Goal: Check status: Check status

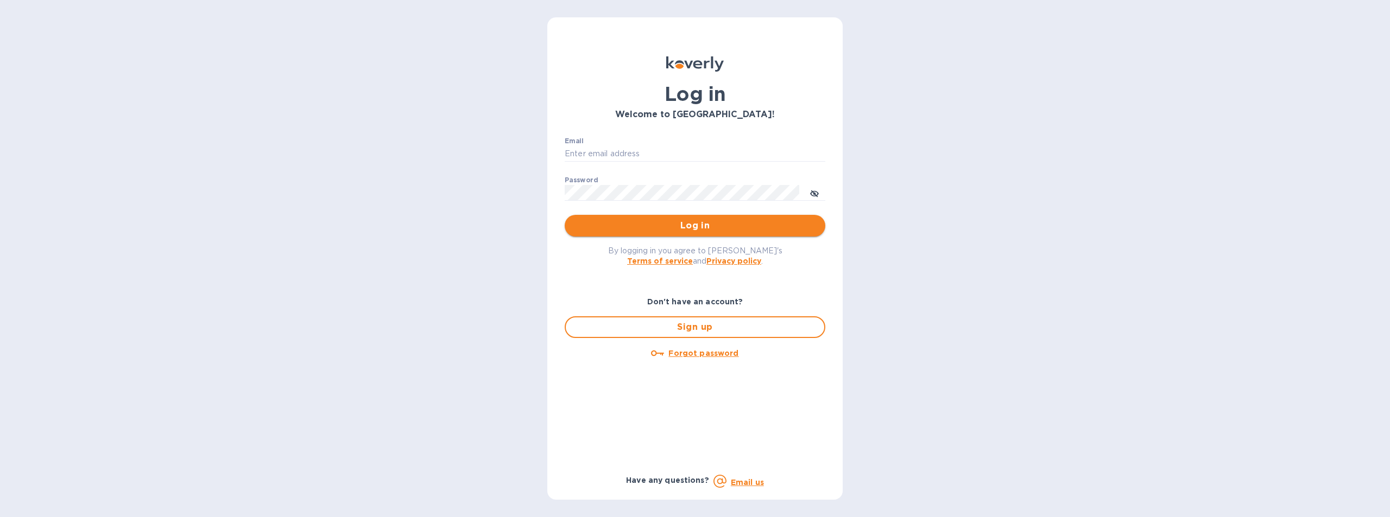
type input "[EMAIL_ADDRESS][DOMAIN_NAME]"
click at [693, 223] on span "Log in" at bounding box center [694, 225] width 243 height 13
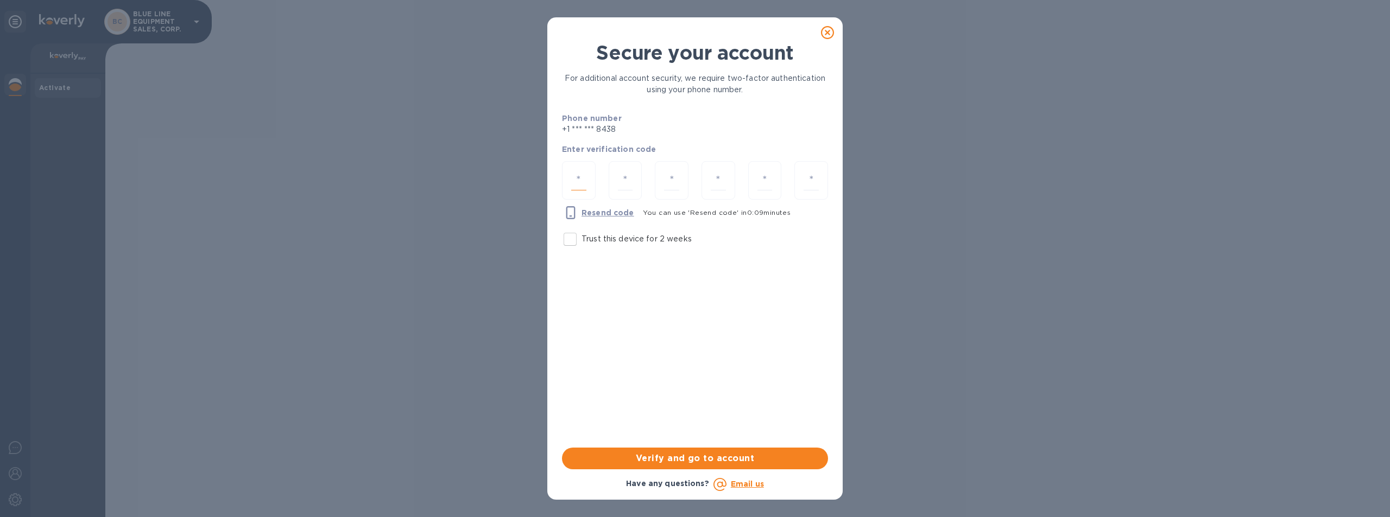
drag, startPoint x: 581, startPoint y: 176, endPoint x: 589, endPoint y: 172, distance: 9.5
click at [580, 177] on input "number" at bounding box center [578, 180] width 15 height 20
type input "1"
type input "4"
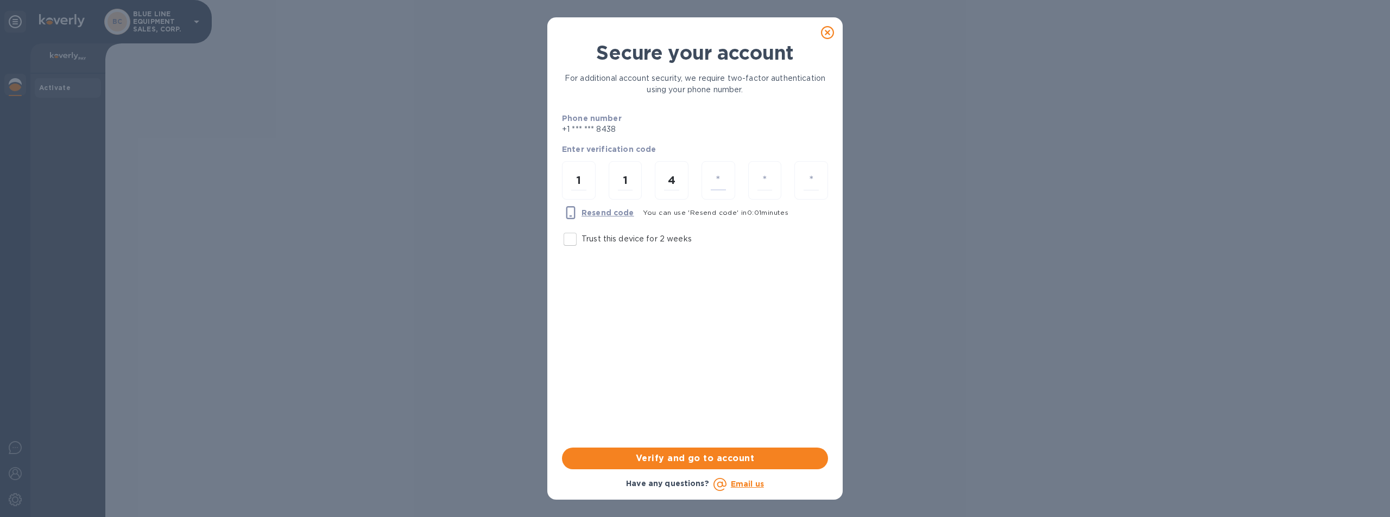
type input "0"
type input "9"
type input "7"
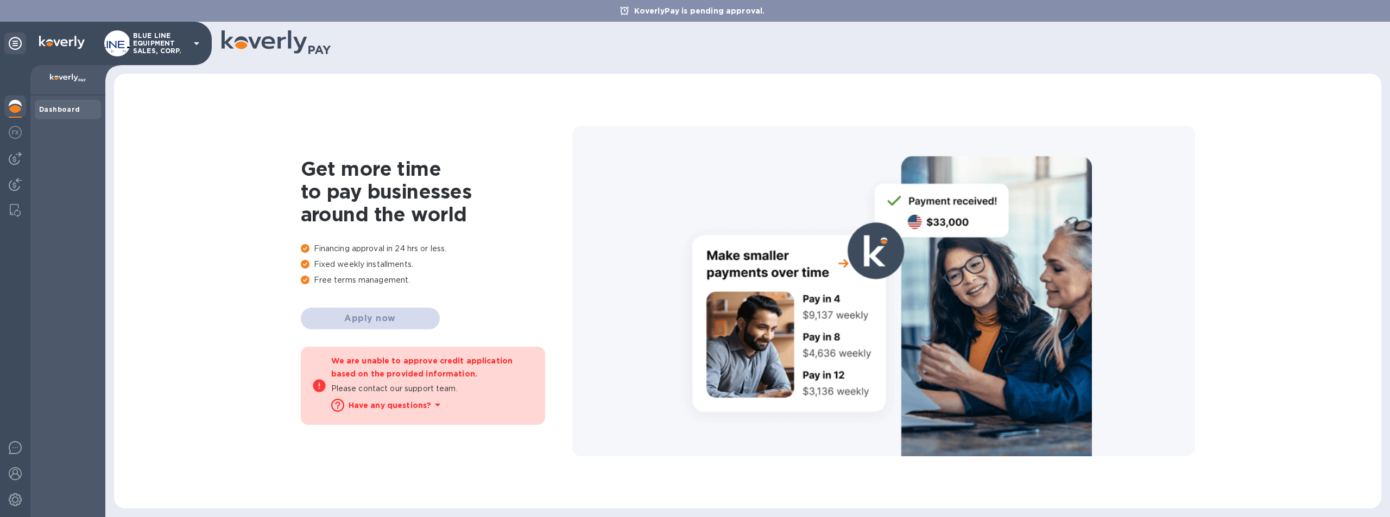
click at [150, 32] on p "BLUE LINE EQUIPMENT SALES, CORP." at bounding box center [160, 43] width 54 height 23
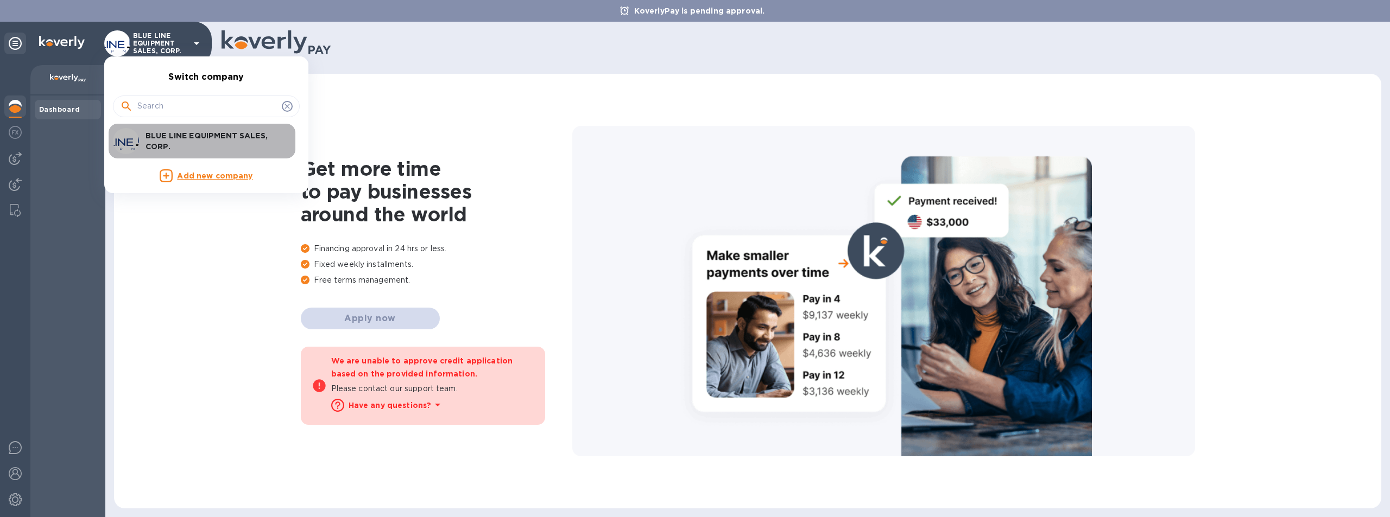
click at [186, 140] on p "BLUE LINE EQUIPMENT SALES, CORP." at bounding box center [213, 141] width 137 height 22
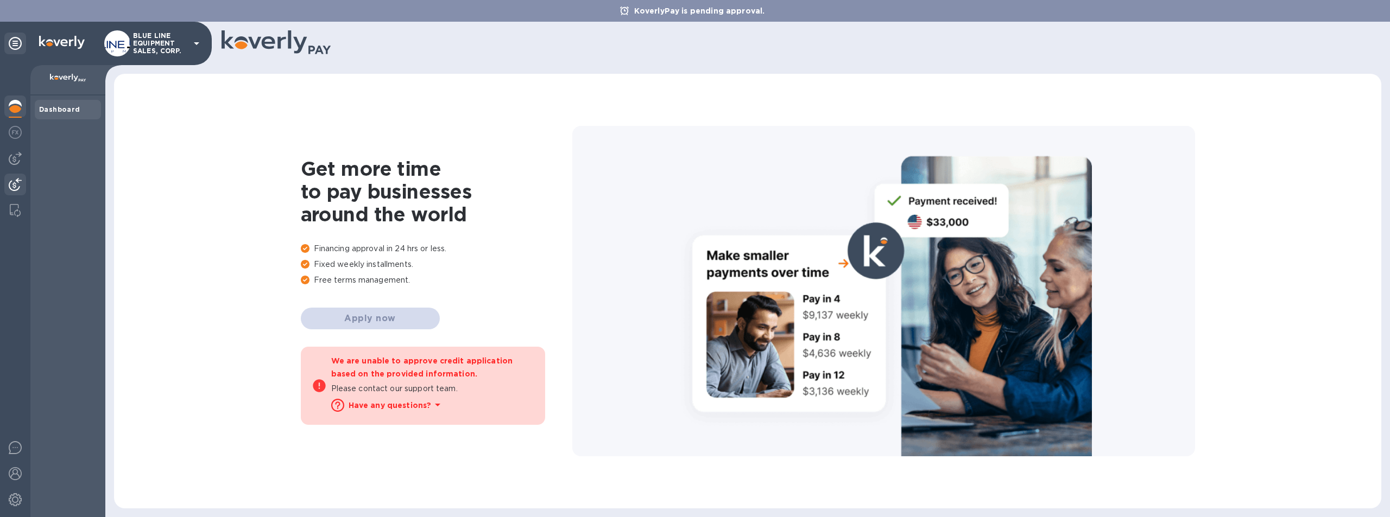
click at [13, 180] on img at bounding box center [15, 184] width 13 height 13
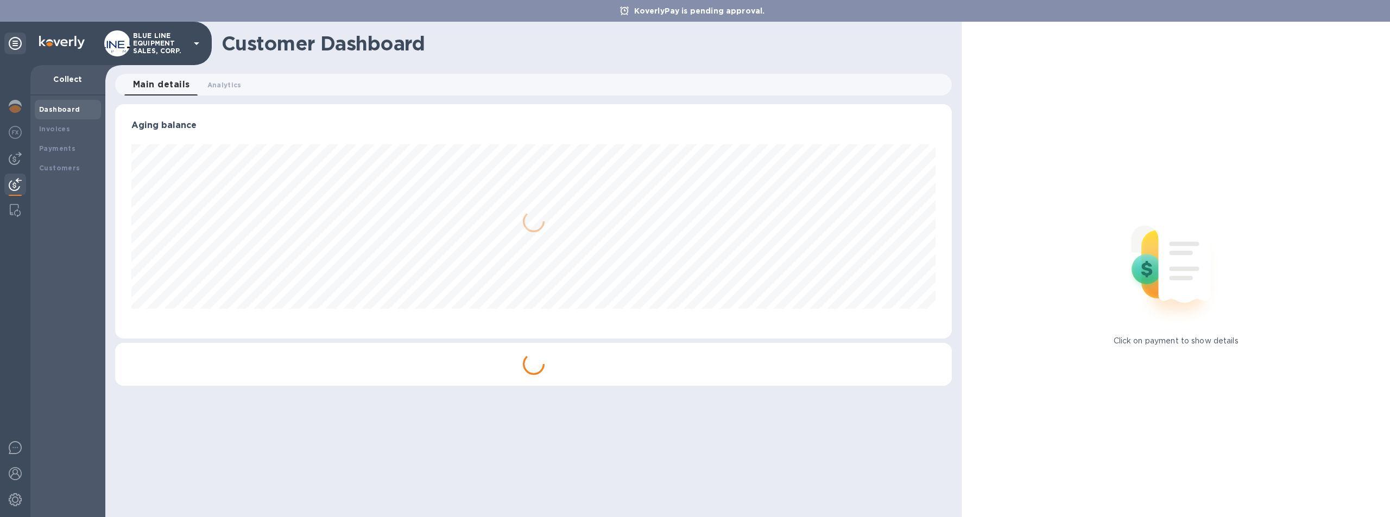
scroll to position [234, 837]
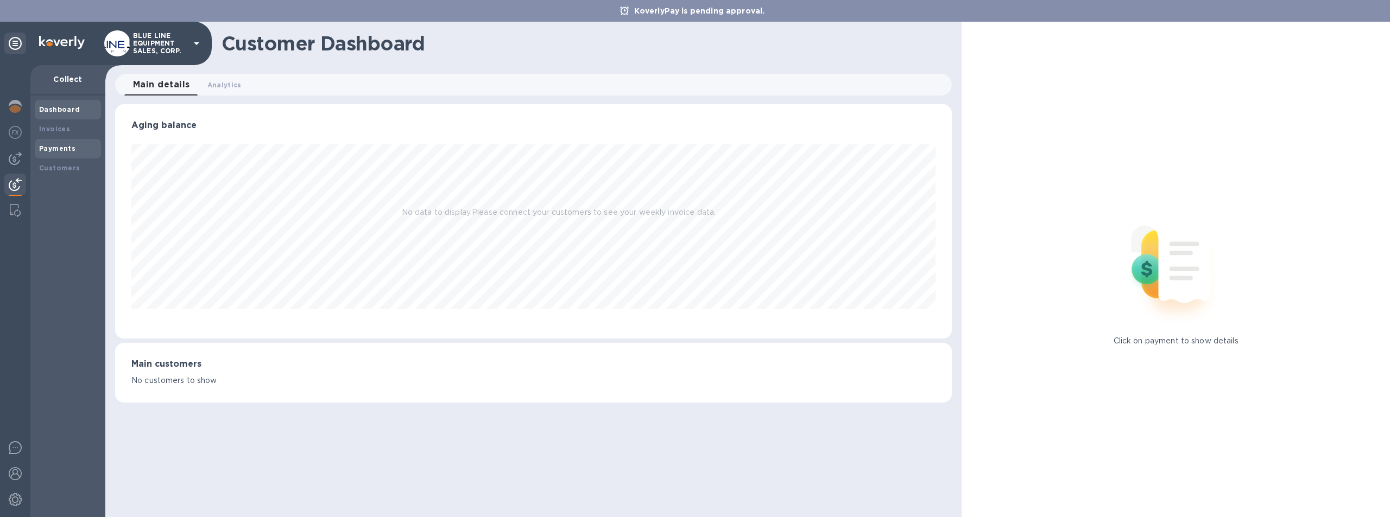
click at [64, 145] on b "Payments" at bounding box center [57, 148] width 36 height 8
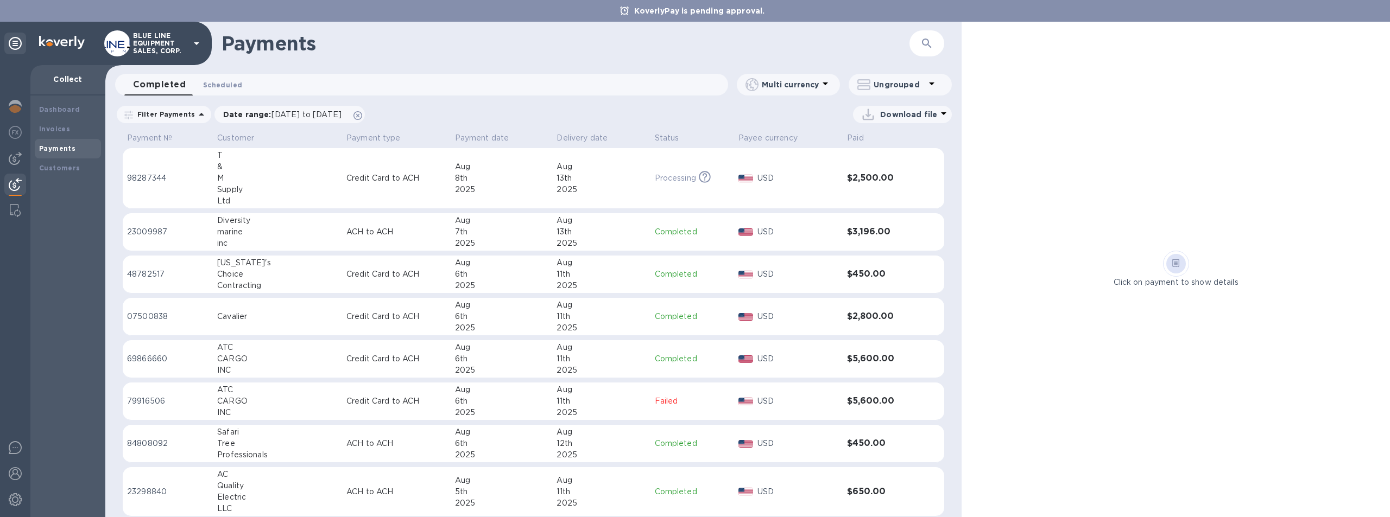
click at [212, 80] on span "Scheduled 0" at bounding box center [222, 84] width 39 height 11
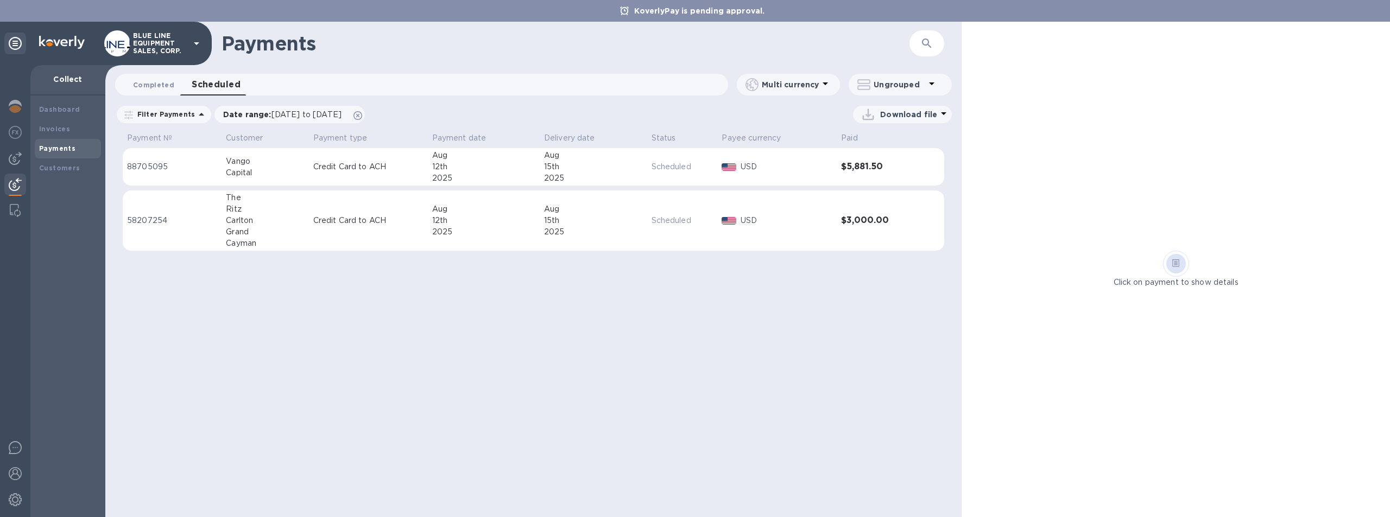
click at [149, 81] on span "Completed 0" at bounding box center [153, 84] width 41 height 11
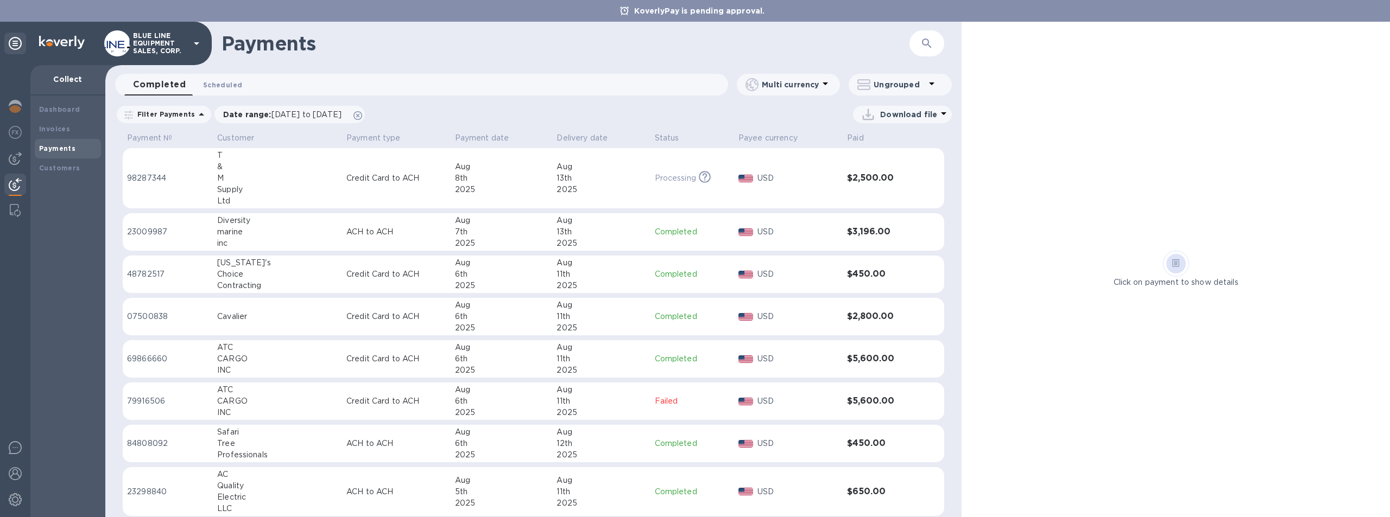
click at [223, 84] on span "Scheduled 0" at bounding box center [222, 84] width 39 height 11
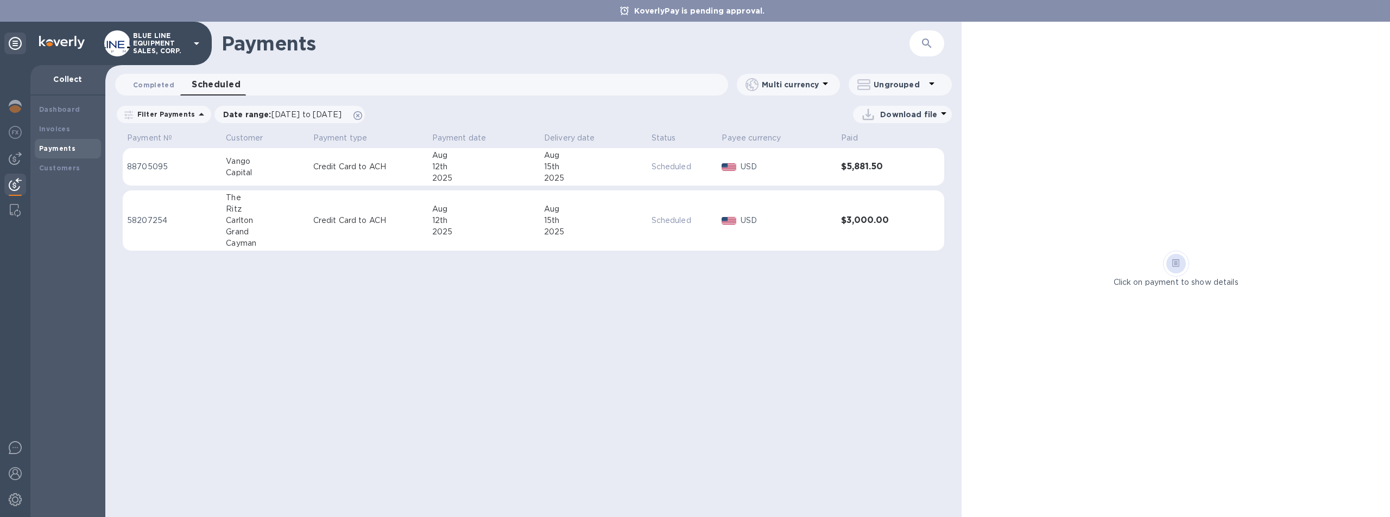
click at [158, 87] on span "Completed 0" at bounding box center [153, 84] width 41 height 11
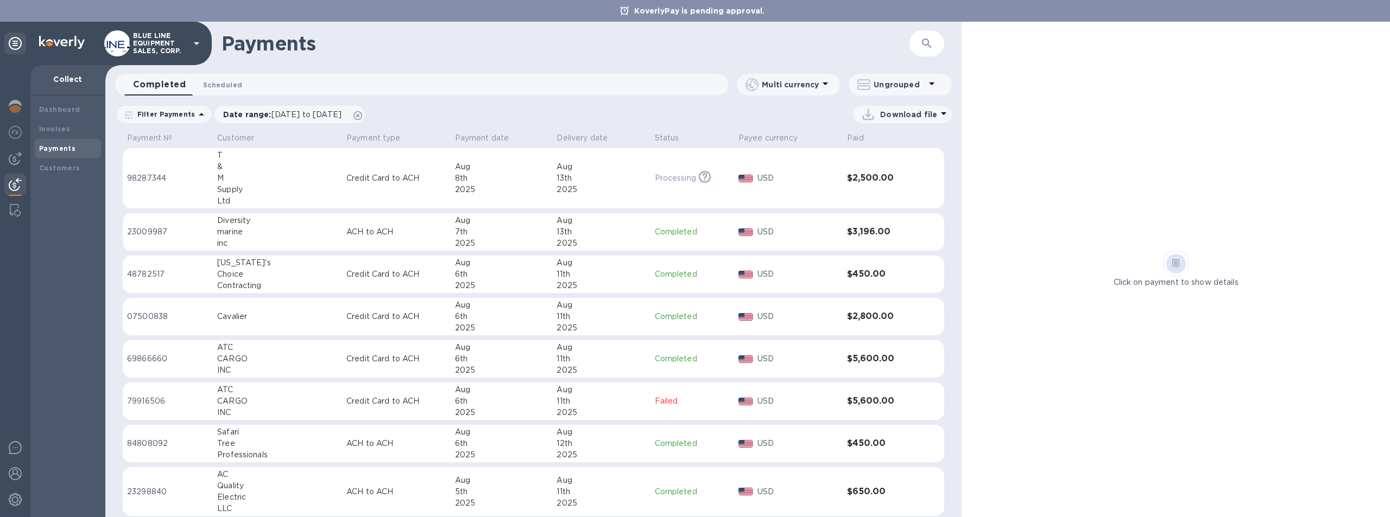
click at [223, 80] on span "Scheduled 0" at bounding box center [222, 84] width 39 height 11
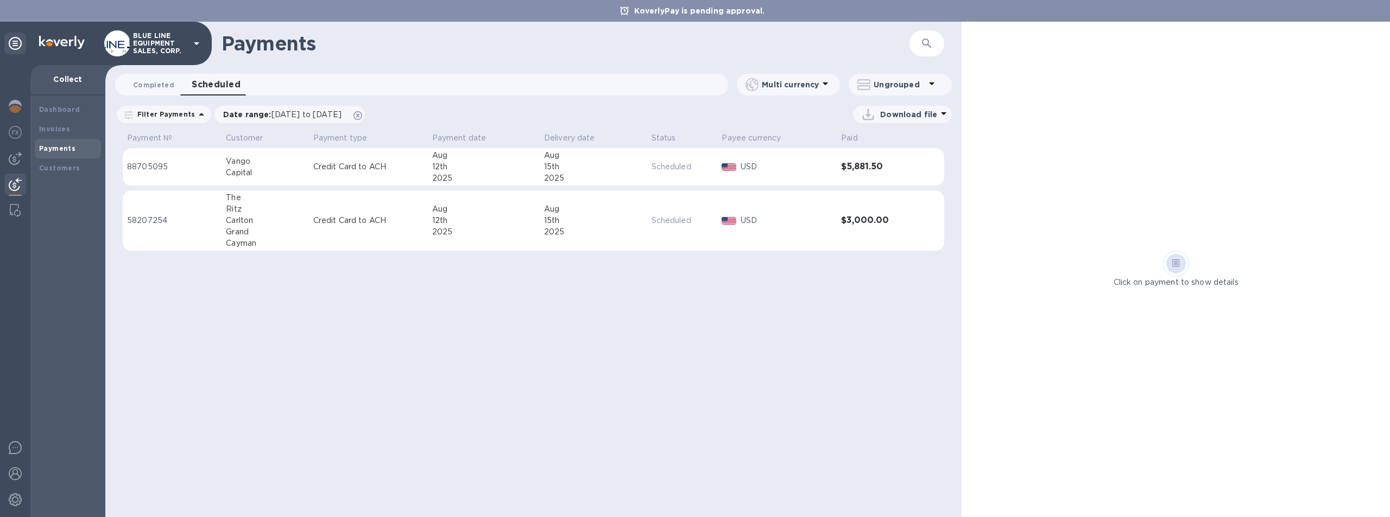
click at [156, 83] on span "Completed 0" at bounding box center [153, 84] width 41 height 11
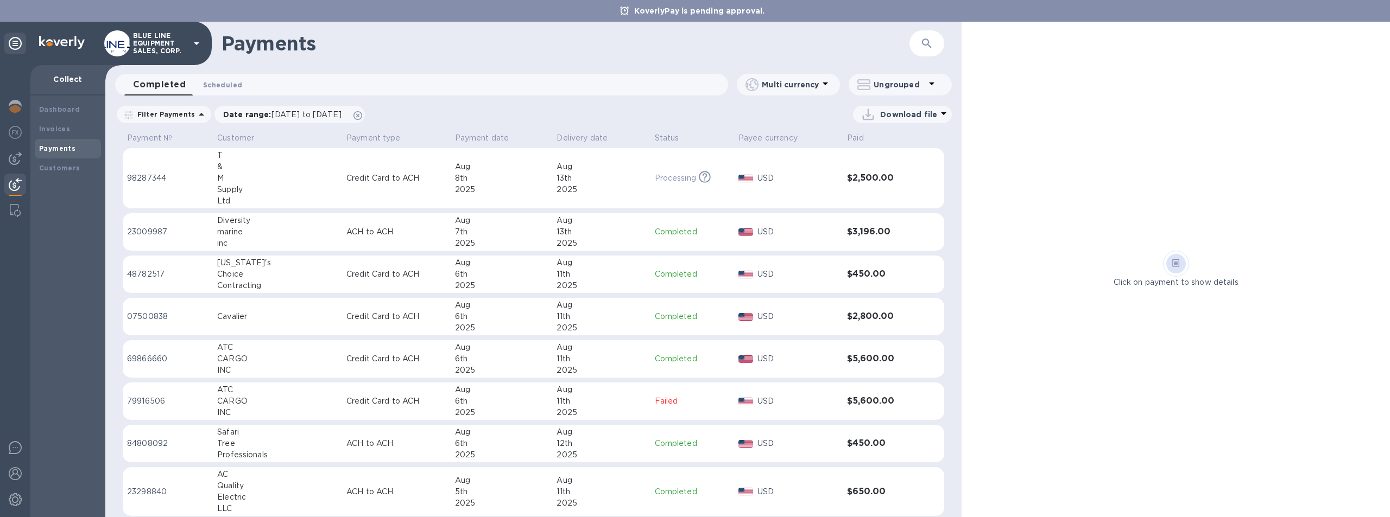
click at [221, 83] on span "Scheduled 0" at bounding box center [222, 84] width 39 height 11
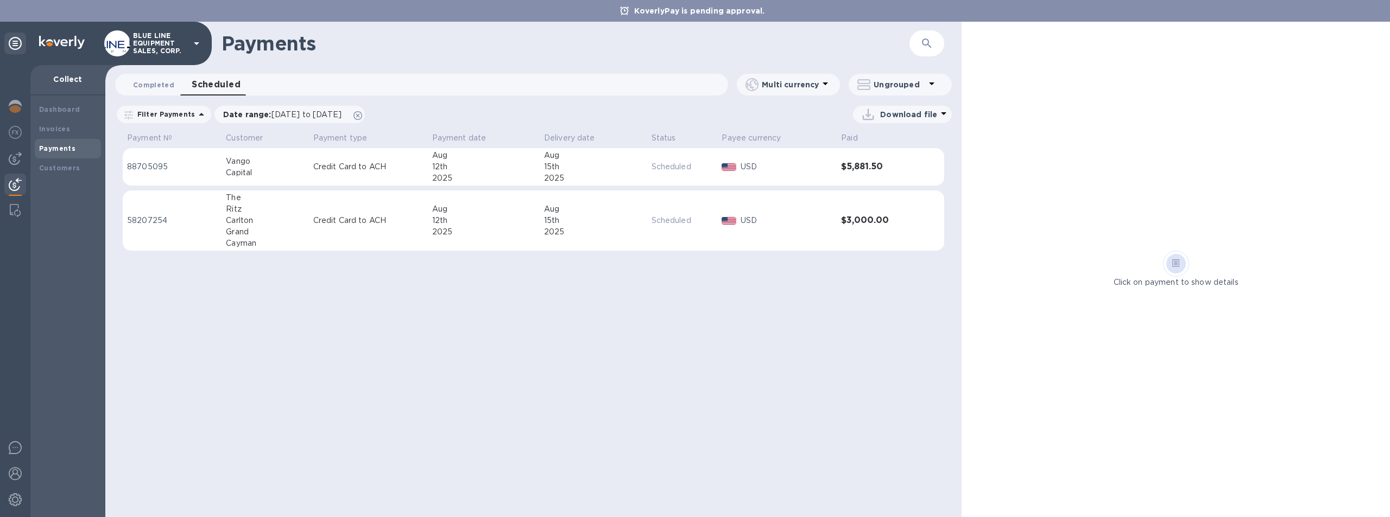
click at [148, 84] on span "Completed 0" at bounding box center [153, 84] width 41 height 11
